Goal: Task Accomplishment & Management: Complete application form

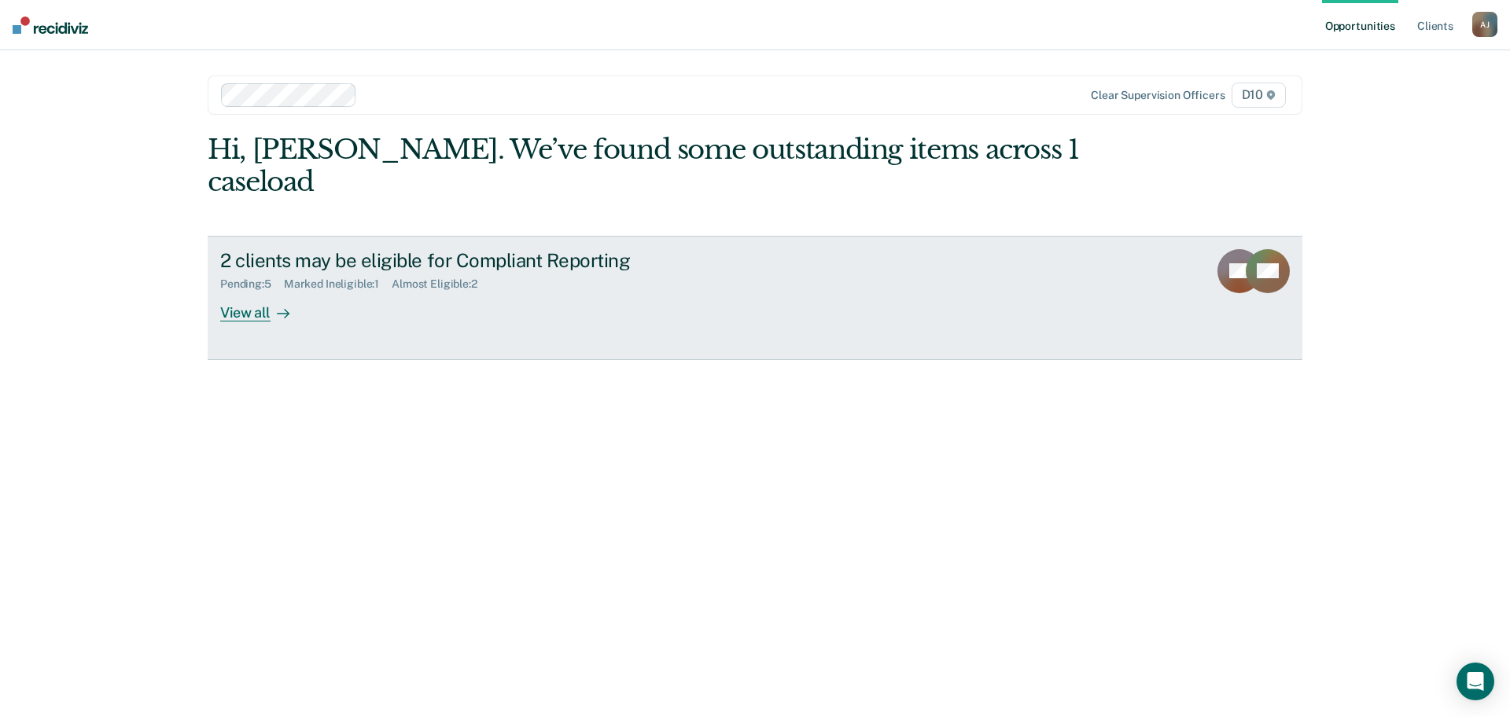
click at [344, 301] on div "2 clients may be eligible for Compliant Reporting Pending : 5 Marked Ineligible…" at bounding box center [515, 285] width 590 height 72
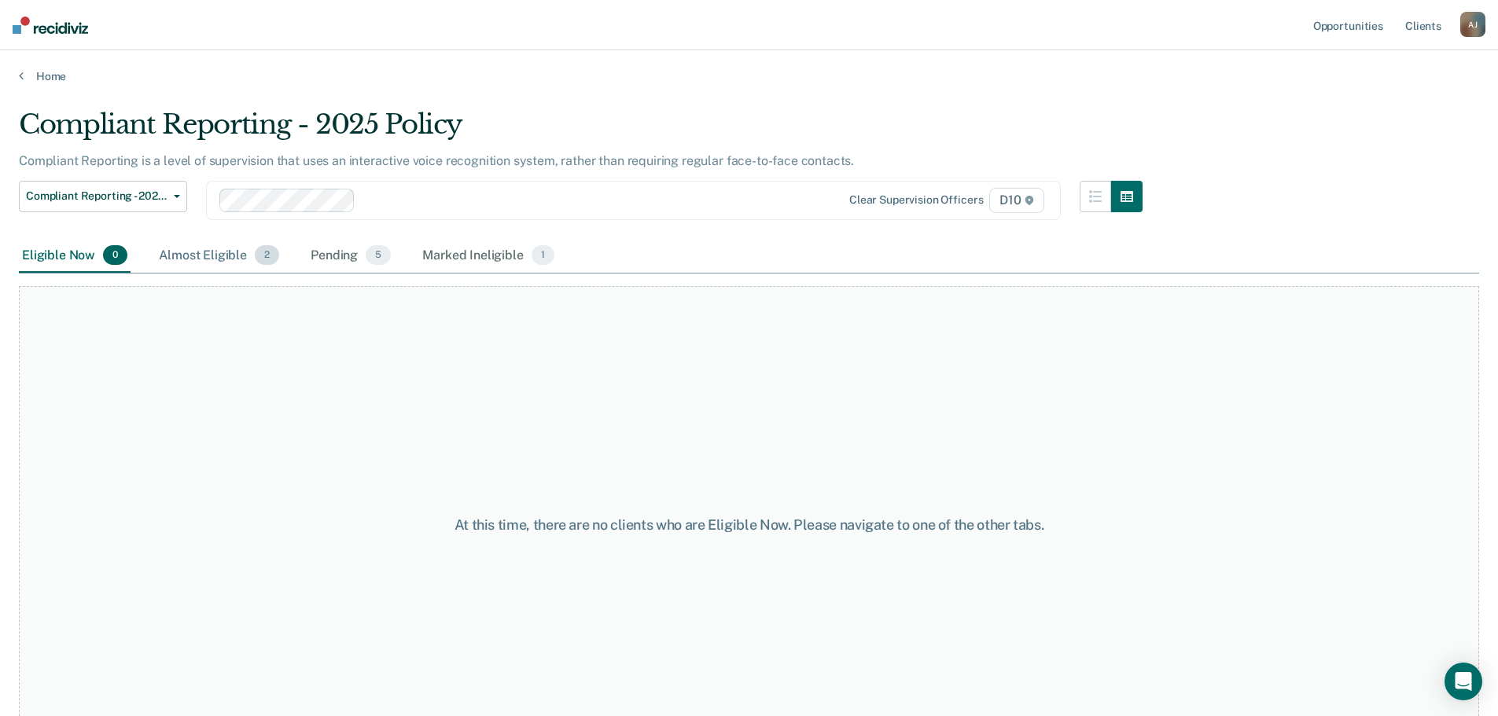
click at [207, 257] on div "Almost Eligible 2" at bounding box center [219, 256] width 127 height 35
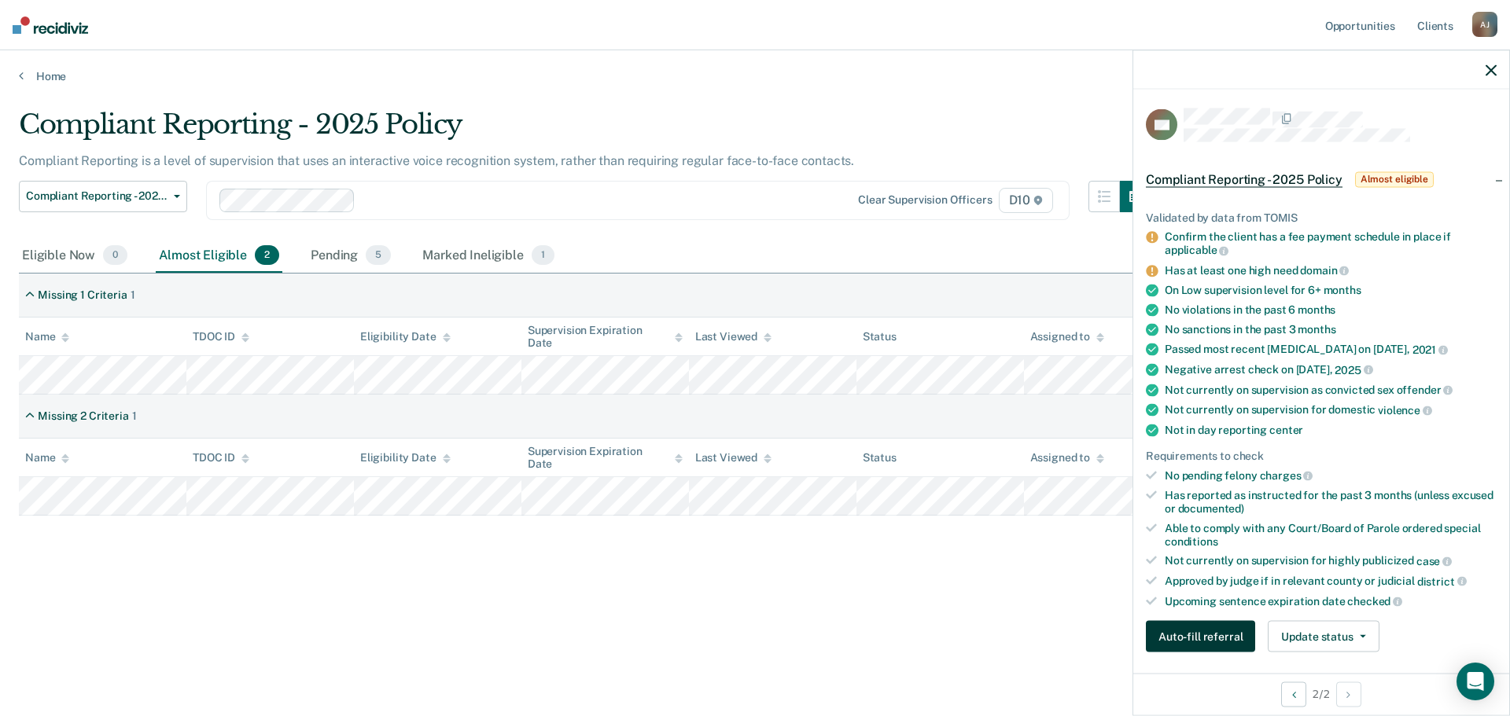
click at [1211, 645] on button "Auto-fill referral" at bounding box center [1200, 636] width 109 height 31
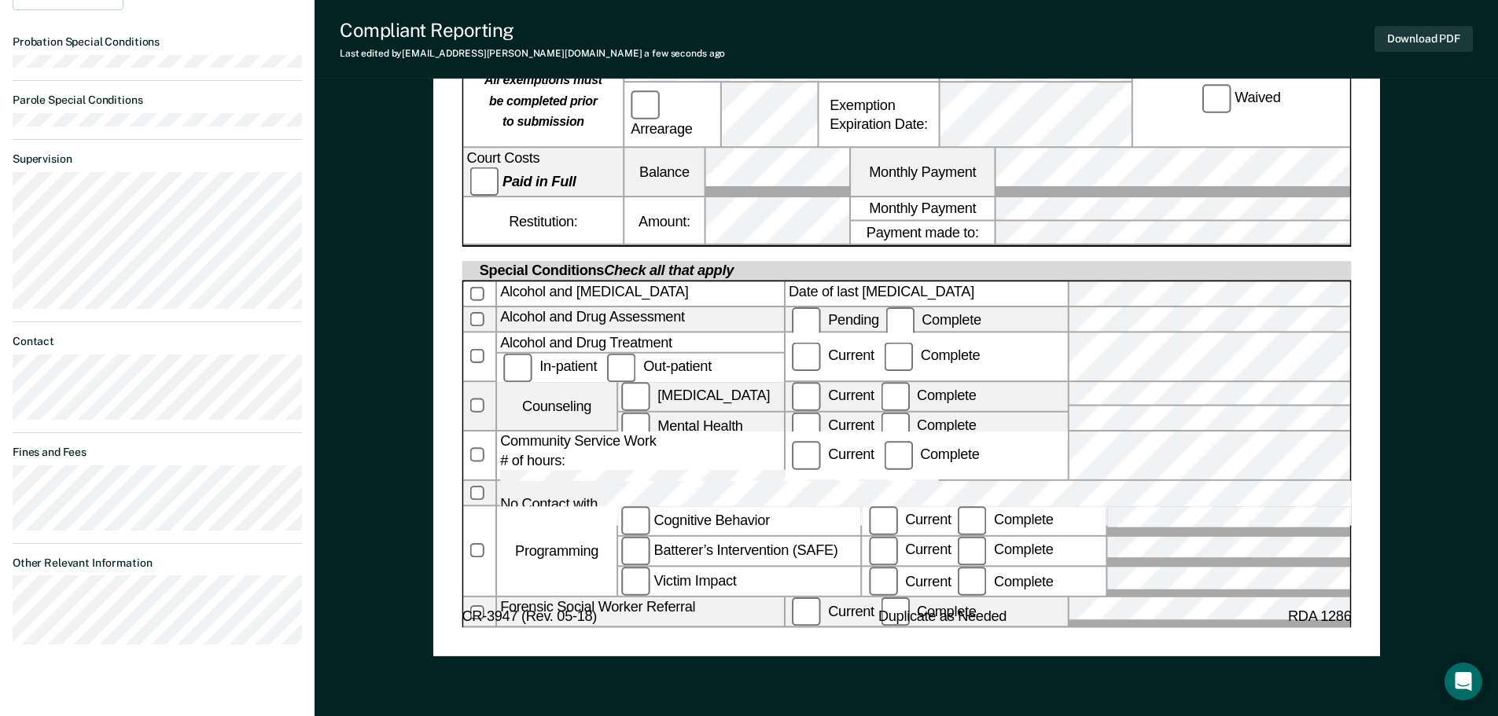
scroll to position [771, 0]
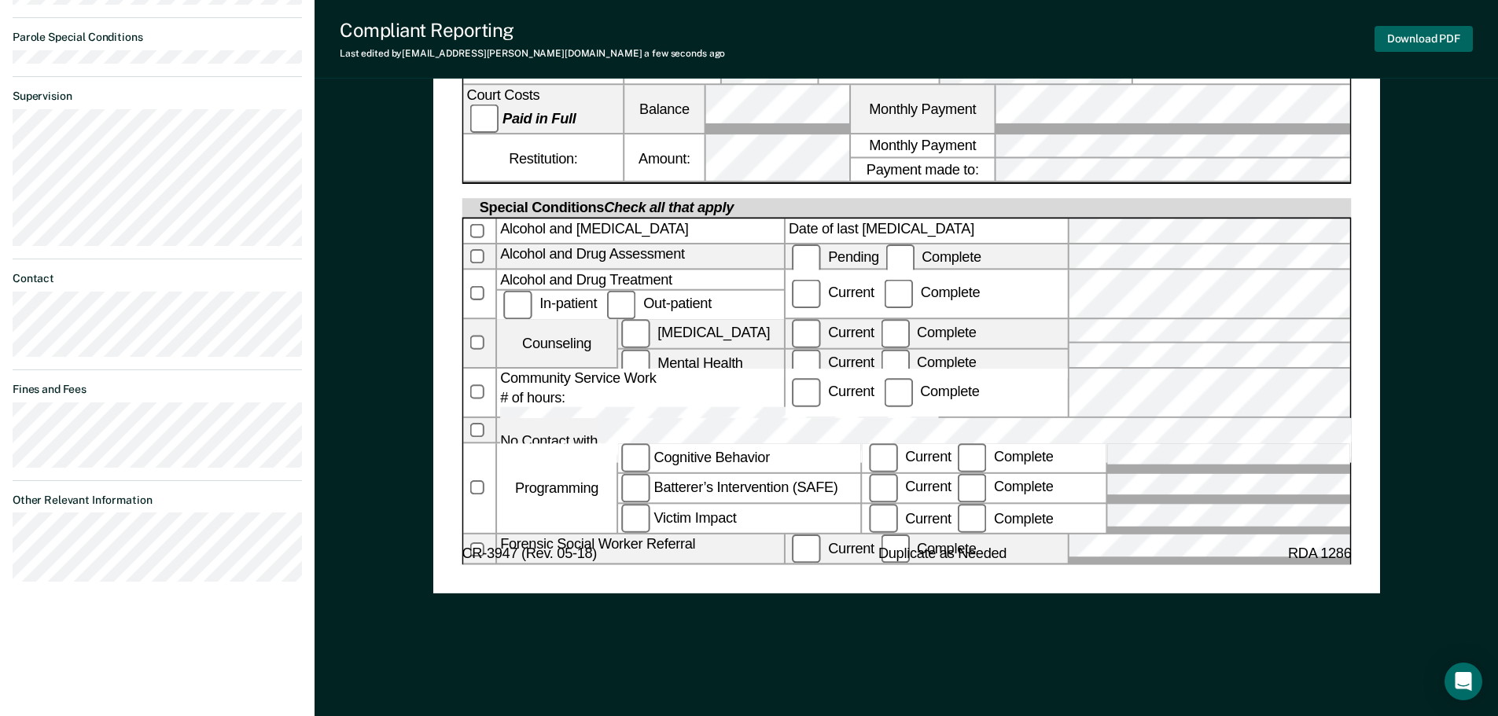
click at [1434, 46] on button "Download PDF" at bounding box center [1424, 39] width 98 height 26
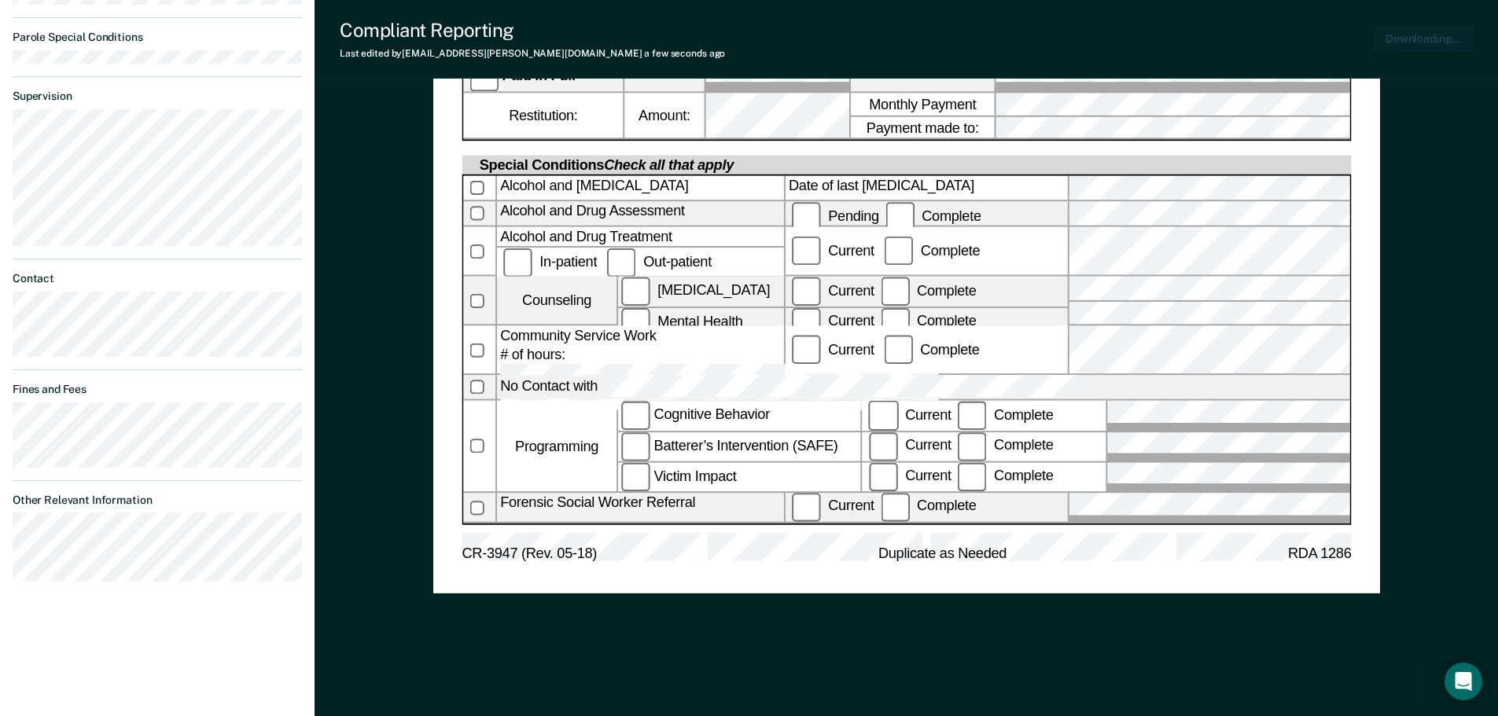
scroll to position [783, 0]
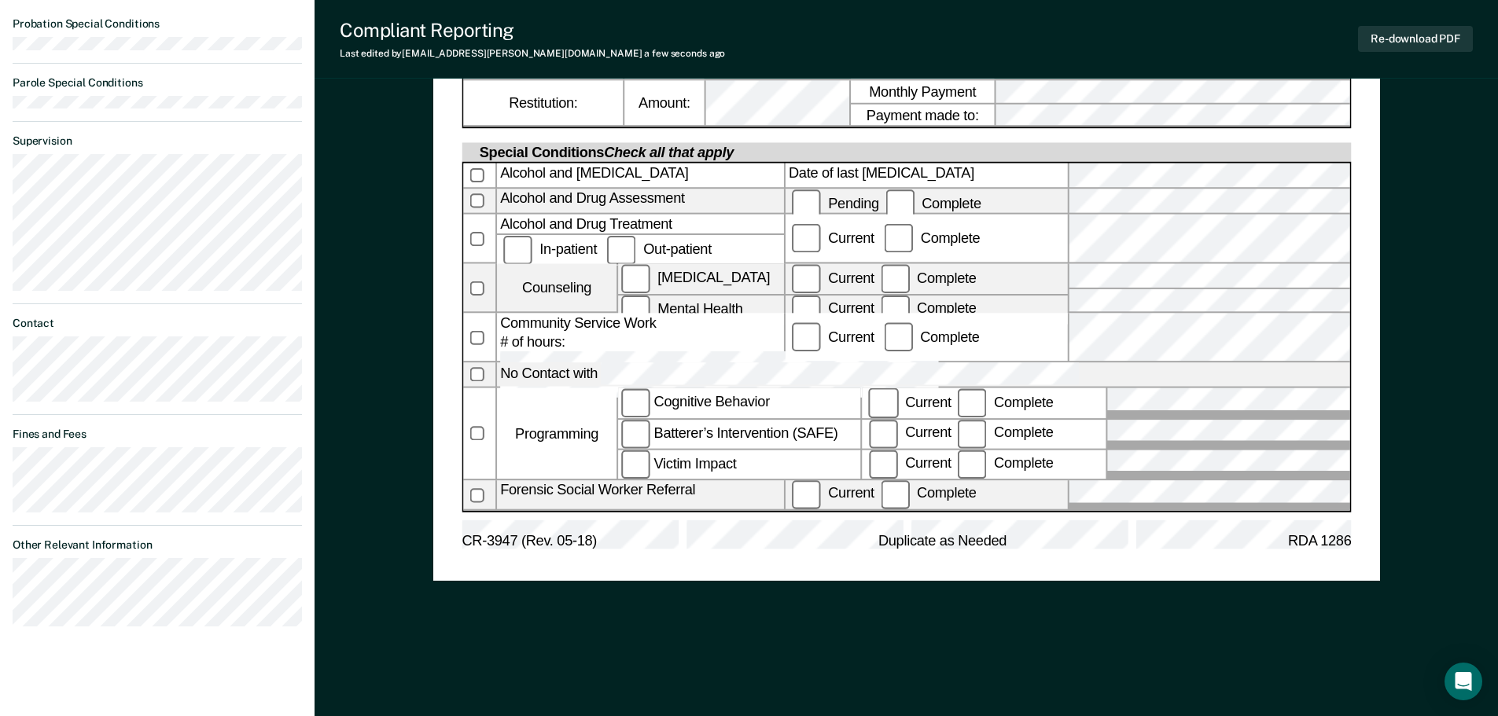
click at [451, 627] on div "[US_STATE] DEPARTMENT OF CORRECTION COMMUNITY SUPERVISION Telephone Reporting R…" at bounding box center [906, 22] width 947 height 1366
